Goal: Task Accomplishment & Management: Manage account settings

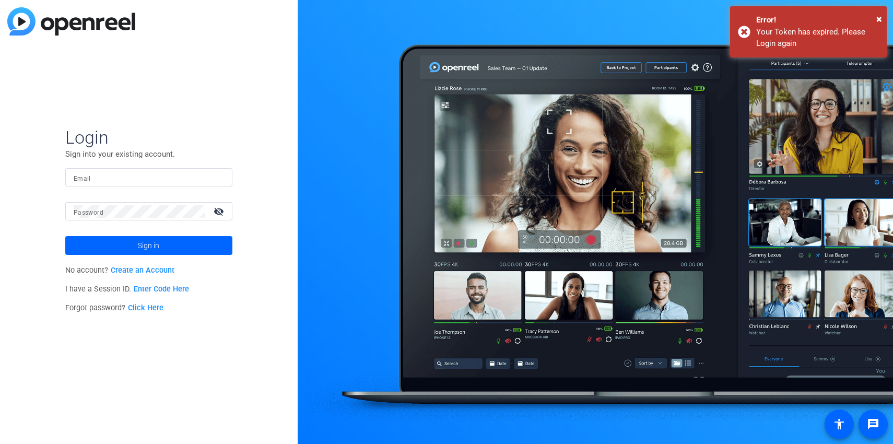
type input "[PERSON_NAME][EMAIL_ADDRESS][DOMAIN_NAME]"
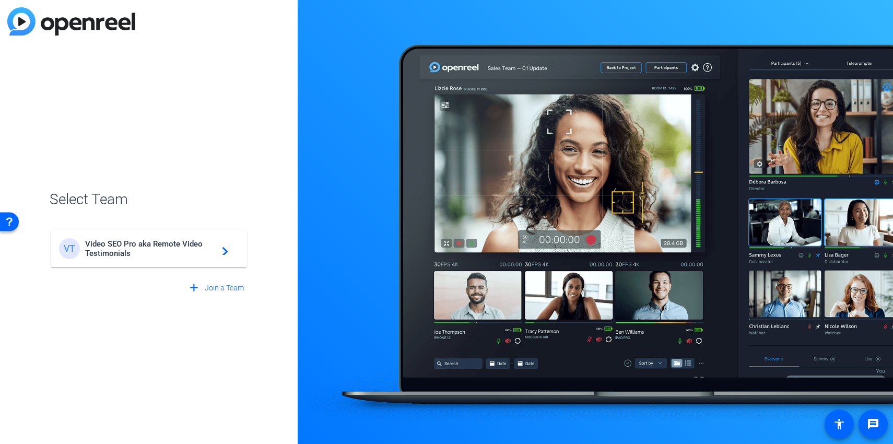
click at [145, 262] on mat-card-content "VT Video SEO Pro aka Remote Video Testimonials navigate_next" at bounding box center [149, 249] width 196 height 38
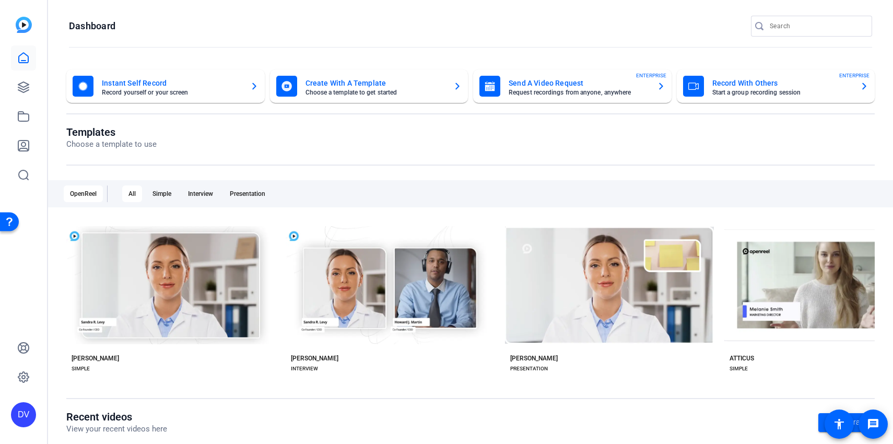
click at [781, 28] on input "Search" at bounding box center [817, 26] width 94 height 13
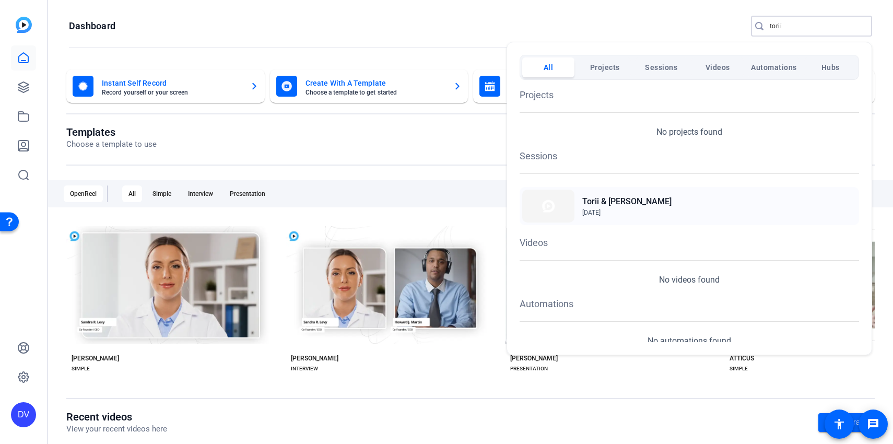
type input "torii"
click at [590, 203] on h2 "Torii & [PERSON_NAME]" at bounding box center [627, 201] width 89 height 13
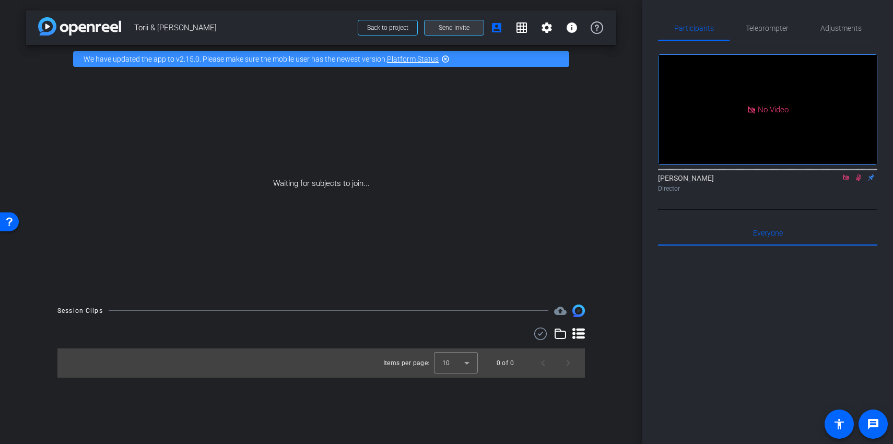
click at [451, 30] on span "Send invite" at bounding box center [454, 28] width 31 height 8
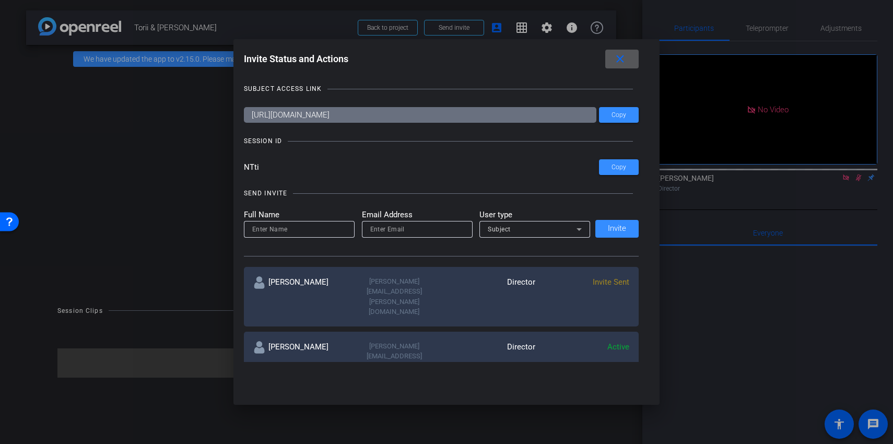
scroll to position [22, 0]
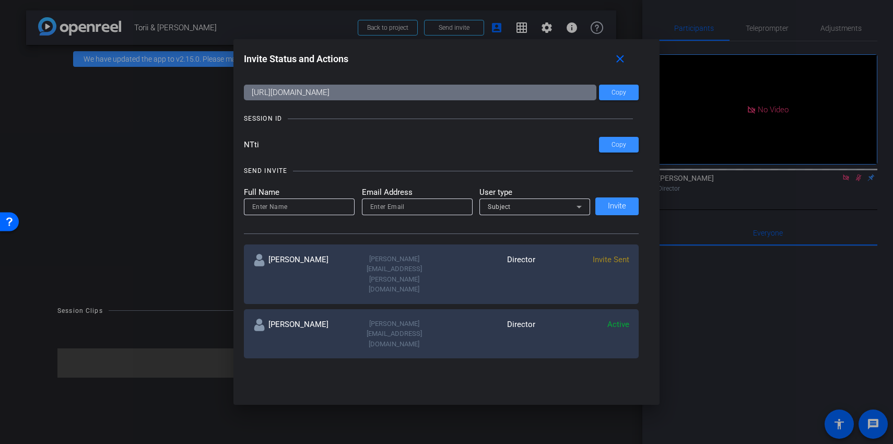
click at [626, 373] on mat-icon "more_horiz" at bounding box center [623, 379] width 13 height 13
click at [640, 361] on span "Re-Send Invite" at bounding box center [664, 362] width 78 height 13
